Goal: Task Accomplishment & Management: Use online tool/utility

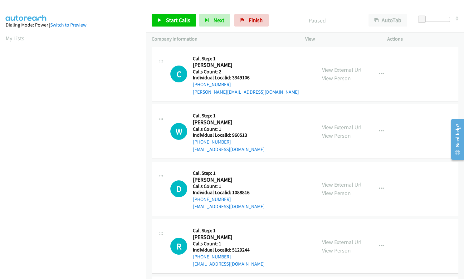
scroll to position [71, 0]
drag, startPoint x: 232, startPoint y: 77, endPoint x: 248, endPoint y: 77, distance: 15.6
click at [250, 78] on h5 "Individual Localid: 3349106" at bounding box center [246, 78] width 106 height 6
copy h5 "3349106"
drag, startPoint x: 231, startPoint y: 134, endPoint x: 250, endPoint y: 136, distance: 19.5
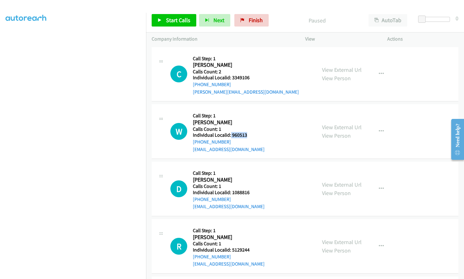
click at [250, 136] on h5 "Individual Localid: 960513" at bounding box center [229, 135] width 72 height 6
copy h5 "960513"
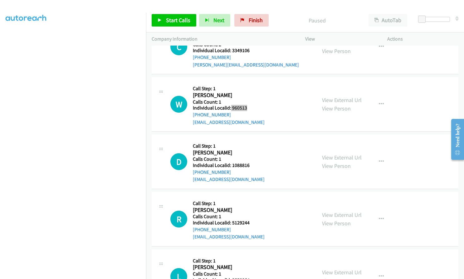
scroll to position [31, 0]
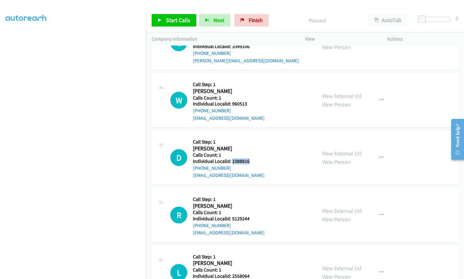
drag, startPoint x: 231, startPoint y: 161, endPoint x: 248, endPoint y: 161, distance: 17.2
click at [248, 161] on h5 "Individual Localid: 1088816" at bounding box center [229, 161] width 72 height 6
copy h5 "1088816"
drag, startPoint x: 231, startPoint y: 219, endPoint x: 250, endPoint y: 220, distance: 18.8
click at [250, 220] on h5 "Individual Localid: 5129244" at bounding box center [229, 219] width 72 height 6
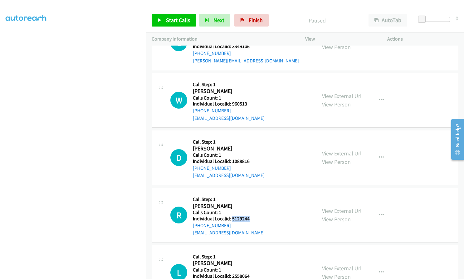
copy h5 "5129244"
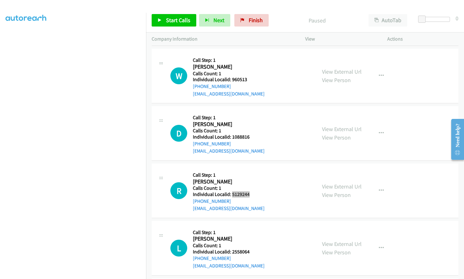
scroll to position [62, 0]
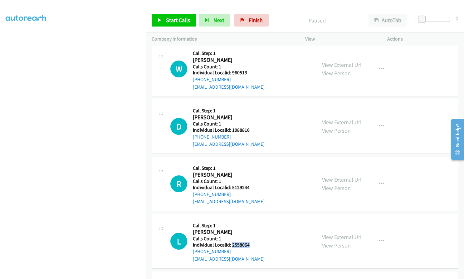
drag, startPoint x: 232, startPoint y: 246, endPoint x: 253, endPoint y: 246, distance: 20.9
click at [253, 246] on h5 "Individual Localid: 2558064" at bounding box center [229, 245] width 72 height 6
copy h5 "2558064"
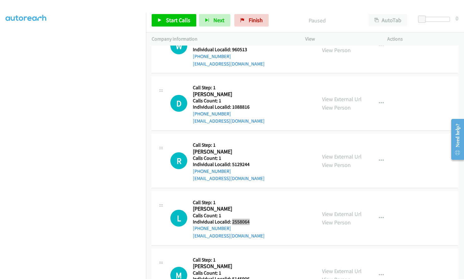
scroll to position [172, 0]
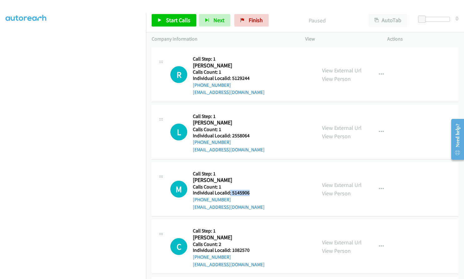
drag, startPoint x: 230, startPoint y: 192, endPoint x: 251, endPoint y: 194, distance: 20.7
click at [251, 194] on h5 "Individual Localid: 5145906" at bounding box center [229, 193] width 72 height 6
copy h5 ": 5145906"
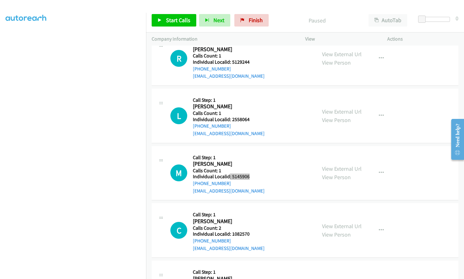
scroll to position [242, 0]
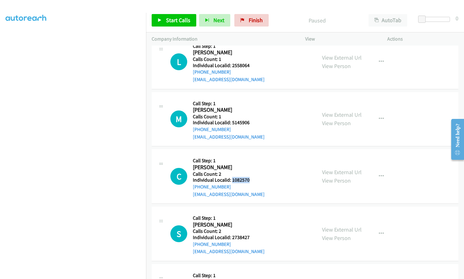
drag, startPoint x: 231, startPoint y: 180, endPoint x: 250, endPoint y: 180, distance: 18.4
click at [250, 180] on h5 "Individual Localid: 1082570" at bounding box center [229, 180] width 72 height 6
copy h5 "1082570"
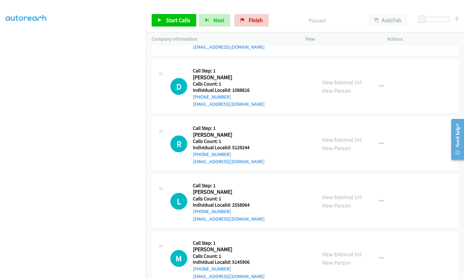
scroll to position [86, 0]
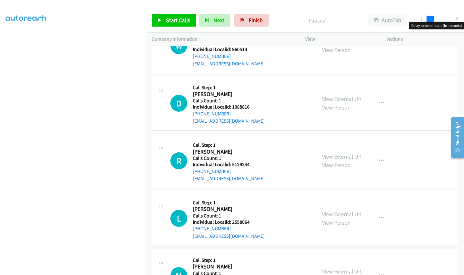
drag, startPoint x: 421, startPoint y: 20, endPoint x: 429, endPoint y: 19, distance: 8.5
click at [429, 19] on span at bounding box center [430, 19] width 7 height 7
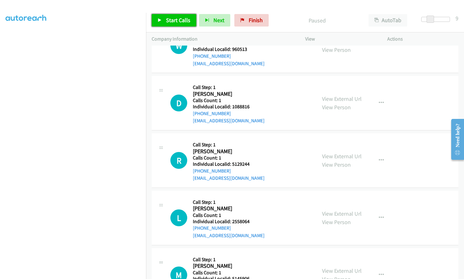
click at [178, 19] on span "Start Calls" at bounding box center [178, 20] width 24 height 7
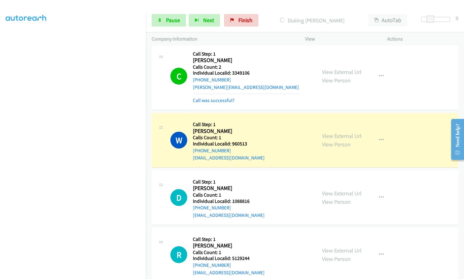
scroll to position [0, 0]
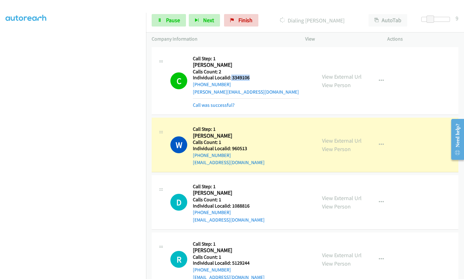
drag, startPoint x: 231, startPoint y: 78, endPoint x: 249, endPoint y: 77, distance: 18.8
click at [249, 77] on h5 "Individual Localid: 3349106" at bounding box center [246, 78] width 106 height 6
copy h5 "3349106"
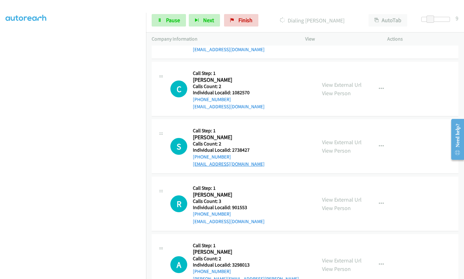
scroll to position [398, 0]
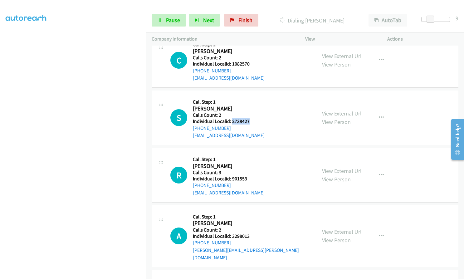
drag, startPoint x: 232, startPoint y: 121, endPoint x: 248, endPoint y: 122, distance: 15.6
click at [248, 122] on h5 "Individual Localid: 2738427" at bounding box center [229, 121] width 72 height 6
copy h5 "2738427"
drag, startPoint x: 231, startPoint y: 179, endPoint x: 248, endPoint y: 178, distance: 16.6
click at [248, 178] on h5 "Individual Localid: 901553" at bounding box center [229, 179] width 72 height 6
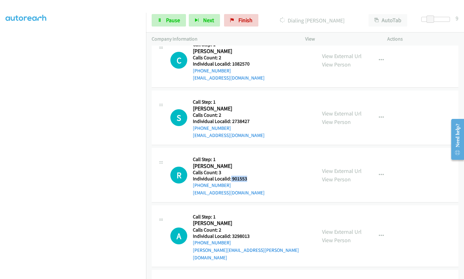
copy h5 "901553"
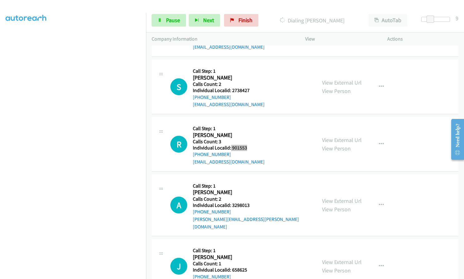
scroll to position [429, 0]
drag, startPoint x: 233, startPoint y: 206, endPoint x: 251, endPoint y: 206, distance: 18.5
click at [251, 206] on h5 "Individual Localid: 3298013" at bounding box center [252, 205] width 118 height 6
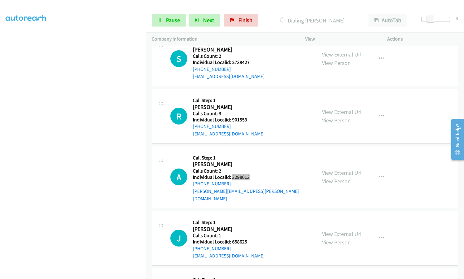
scroll to position [461, 0]
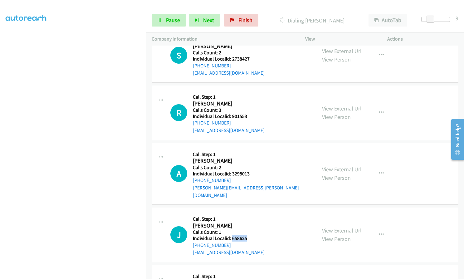
drag, startPoint x: 231, startPoint y: 230, endPoint x: 249, endPoint y: 232, distance: 18.2
click at [249, 236] on h5 "Individual Localid: 658625" at bounding box center [229, 239] width 72 height 6
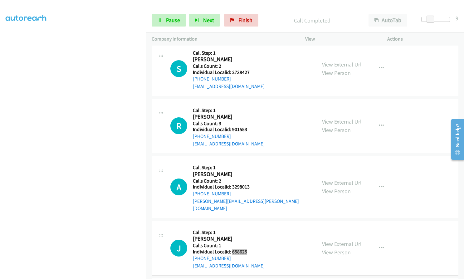
scroll to position [474, 0]
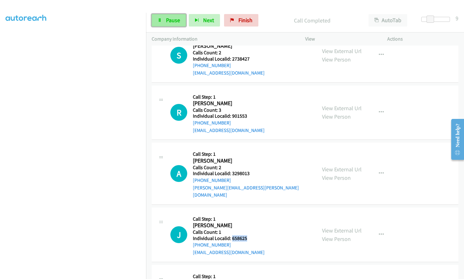
click at [171, 19] on span "Pause" at bounding box center [173, 20] width 14 height 7
